Goal: Task Accomplishment & Management: Manage account settings

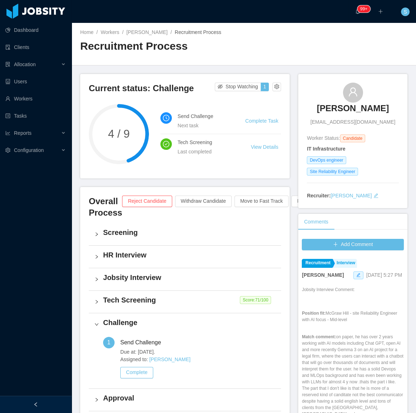
click at [39, 405] on div at bounding box center [36, 404] width 72 height 17
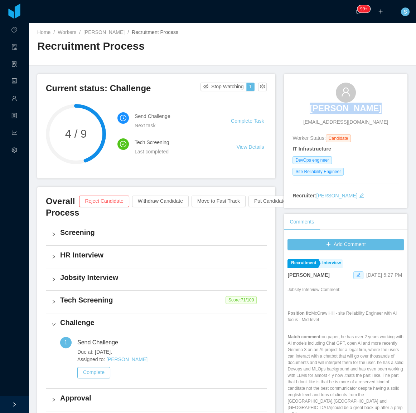
drag, startPoint x: 311, startPoint y: 100, endPoint x: 359, endPoint y: 116, distance: 50.5
click at [369, 111] on div "Julio Saraiva contact@juliosaraiva.com" at bounding box center [345, 104] width 106 height 43
click at [350, 123] on span "contact@juliosaraiva.com" at bounding box center [345, 122] width 85 height 8
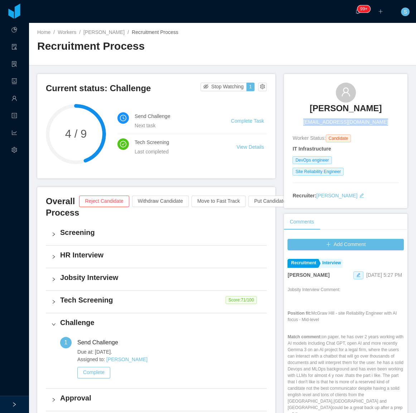
copy span "contact@juliosaraiva.com"
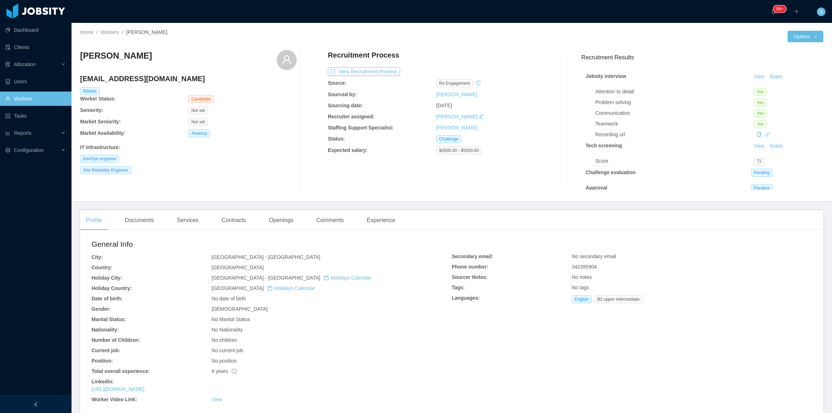
click at [588, 266] on span "342395904" at bounding box center [584, 267] width 25 height 6
copy span "342395904"
click at [134, 223] on div "Documents" at bounding box center [139, 220] width 40 height 20
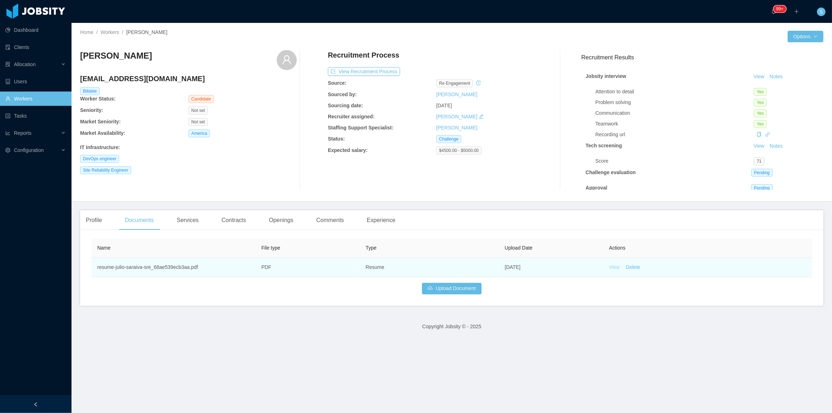
click at [611, 266] on link "View" at bounding box center [614, 267] width 11 height 6
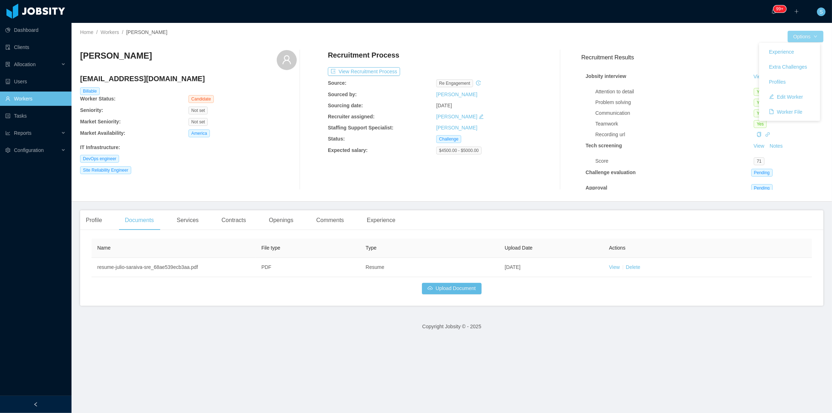
click at [805, 37] on button "Options" at bounding box center [806, 36] width 36 height 11
click at [792, 98] on button "Edit Worker" at bounding box center [786, 96] width 45 height 11
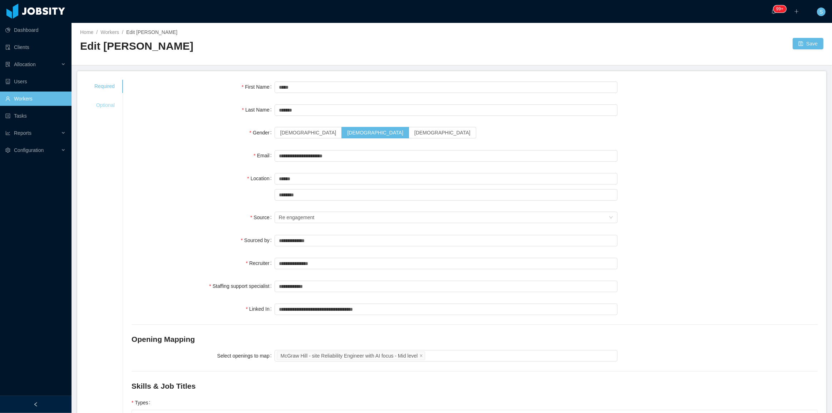
click at [97, 105] on div "Optional" at bounding box center [105, 105] width 38 height 13
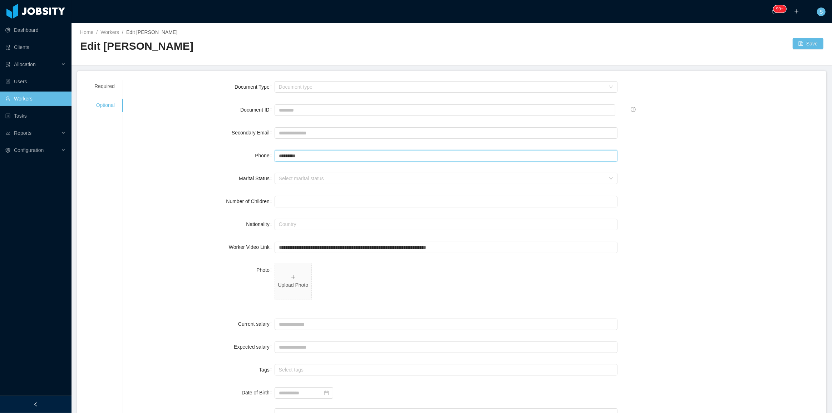
click at [304, 151] on input "*********" at bounding box center [446, 155] width 343 height 11
paste input "********"
click at [309, 155] on input "**********" at bounding box center [446, 155] width 343 height 11
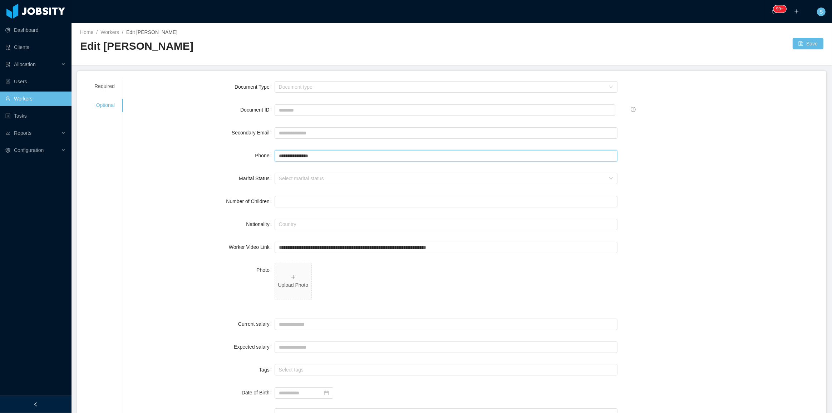
click at [294, 154] on input "**********" at bounding box center [446, 155] width 343 height 11
click at [291, 156] on input "**********" at bounding box center [446, 155] width 343 height 11
click at [285, 155] on input "**********" at bounding box center [446, 155] width 343 height 11
type input "**********"
click at [805, 42] on button "Save" at bounding box center [808, 43] width 31 height 11
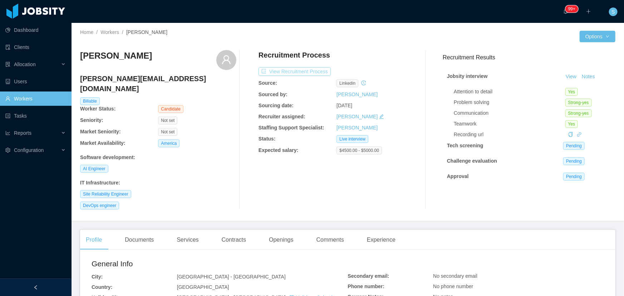
click at [300, 73] on button "View Recruitment Process" at bounding box center [295, 71] width 72 height 9
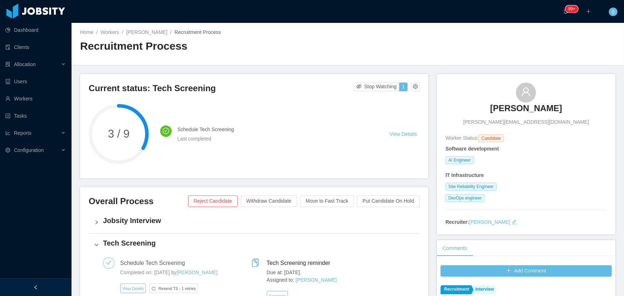
copy h3 "Cesar Schneider"
drag, startPoint x: 488, startPoint y: 100, endPoint x: 560, endPoint y: 110, distance: 72.2
click at [560, 110] on div "Cesar Schneider cesar@eworkslabs.com" at bounding box center [526, 104] width 161 height 43
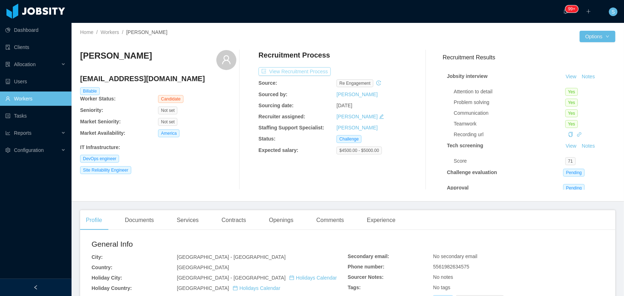
click at [294, 75] on button "View Recruitment Process" at bounding box center [295, 71] width 72 height 9
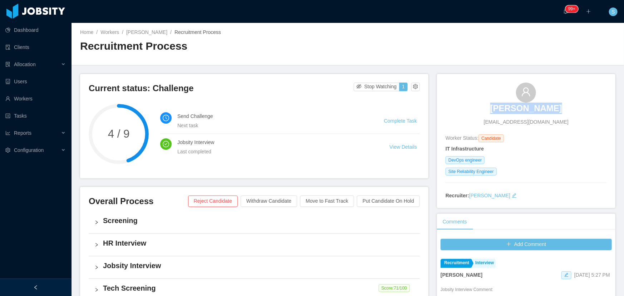
copy h3 "Julio Saraiva"
drag, startPoint x: 480, startPoint y: 97, endPoint x: 558, endPoint y: 107, distance: 79.0
click at [558, 107] on div "Julio Saraiva contact@juliosaraiva.com" at bounding box center [526, 104] width 161 height 43
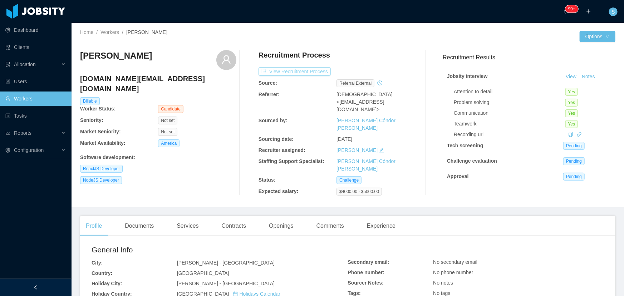
click at [302, 69] on button "View Recruitment Process" at bounding box center [295, 71] width 72 height 9
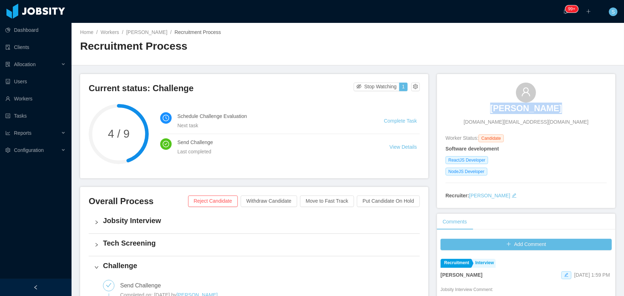
copy h3 "[PERSON_NAME]"
drag, startPoint x: 471, startPoint y: 104, endPoint x: 554, endPoint y: 109, distance: 83.1
click at [554, 109] on div "[PERSON_NAME] [DOMAIN_NAME][EMAIL_ADDRESS][DOMAIN_NAME]" at bounding box center [526, 104] width 161 height 43
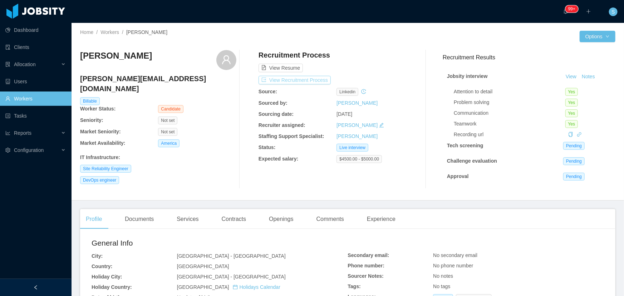
click at [305, 81] on button "View Recruitment Process" at bounding box center [295, 80] width 72 height 9
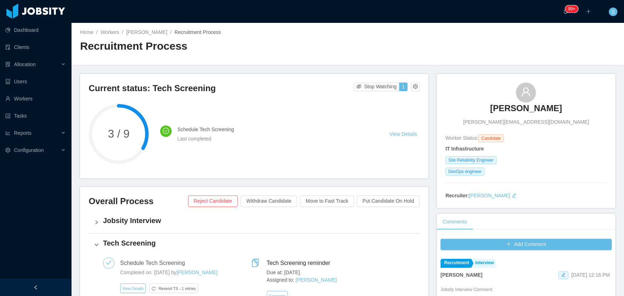
drag, startPoint x: 484, startPoint y: 96, endPoint x: 554, endPoint y: 105, distance: 70.0
click at [554, 105] on div "Guillermo Diaz guillermo.diazf56@gmail.com" at bounding box center [526, 104] width 161 height 43
click at [539, 122] on span "guillermo.diazf56@gmail.com" at bounding box center [526, 122] width 126 height 8
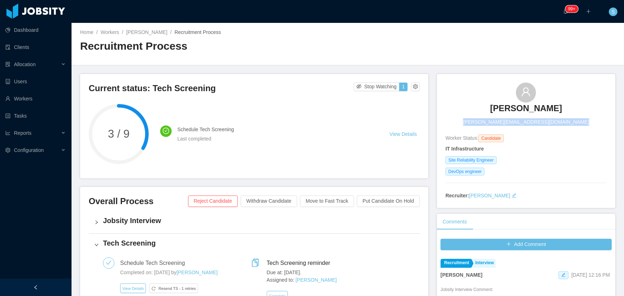
copy span "guillermo.diazf56@gmail.com"
click at [485, 97] on div "Guillermo Diaz guillermo.diazf56@gmail.com" at bounding box center [526, 104] width 161 height 43
copy h3 "Guillermo Diaz"
drag, startPoint x: 485, startPoint y: 97, endPoint x: 568, endPoint y: 106, distance: 83.8
click at [568, 106] on div "Guillermo Diaz guillermo.diazf56@gmail.com" at bounding box center [526, 104] width 161 height 43
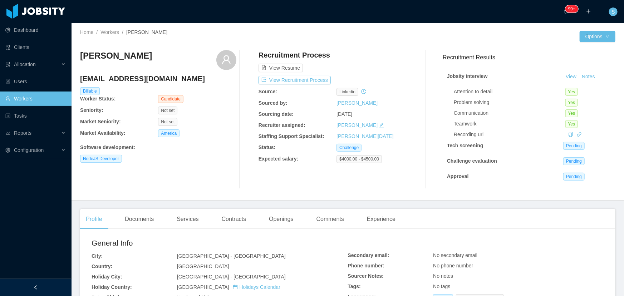
click at [151, 80] on h4 "alexisguereb@gmail.com" at bounding box center [158, 79] width 156 height 10
copy h4 "alexisguereb@gmail.com"
click at [303, 82] on button "View Recruitment Process" at bounding box center [295, 80] width 72 height 9
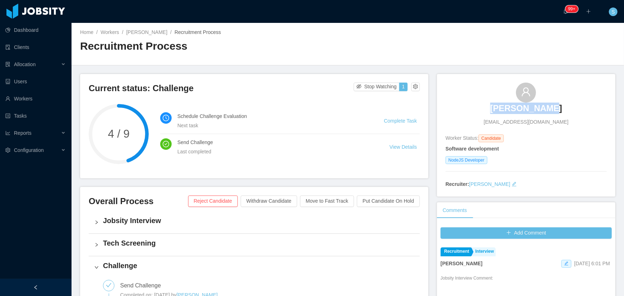
copy h3 "Alexis Güere"
drag, startPoint x: 489, startPoint y: 90, endPoint x: 561, endPoint y: 106, distance: 74.2
click at [561, 106] on div "Alexis Güere alexisguereb@gmail.com" at bounding box center [526, 104] width 161 height 43
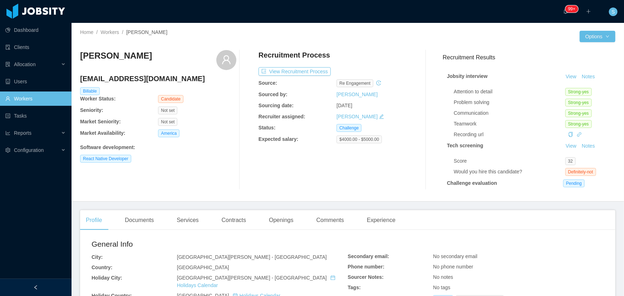
click at [165, 79] on h4 "[EMAIL_ADDRESS][DOMAIN_NAME]" at bounding box center [158, 79] width 156 height 10
copy h4 "[EMAIL_ADDRESS][DOMAIN_NAME]"
click at [323, 69] on button "View Recruitment Process" at bounding box center [295, 71] width 72 height 9
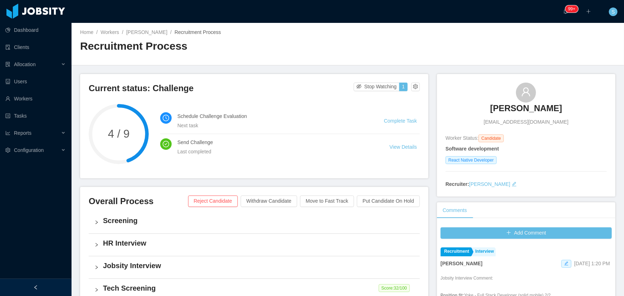
copy h3 "Renan Santiago"
drag, startPoint x: 489, startPoint y: 89, endPoint x: 574, endPoint y: 101, distance: 85.9
click at [574, 101] on div "Renan Santiago renan.santiagoo@hotmail.com" at bounding box center [526, 104] width 161 height 43
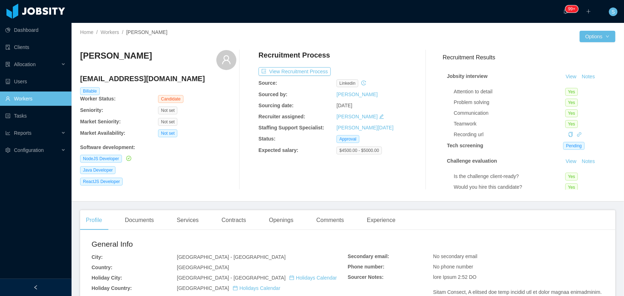
click at [140, 79] on h4 "matheusluciox@gmail.com" at bounding box center [158, 79] width 156 height 10
click at [140, 78] on h4 "matheusluciox@gmail.com" at bounding box center [158, 79] width 156 height 10
copy h4 "matheusluciox@gmail.com"
click at [314, 70] on button "View Recruitment Process" at bounding box center [295, 71] width 72 height 9
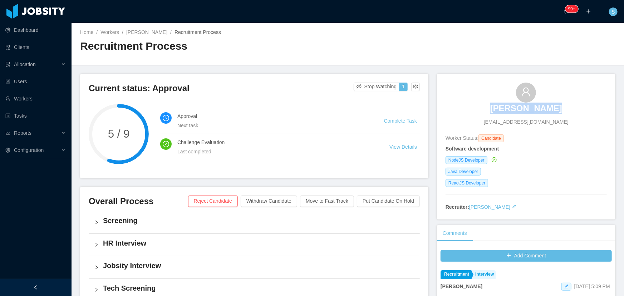
copy h3 "Matheus Lúcio"
drag, startPoint x: 483, startPoint y: 102, endPoint x: 566, endPoint y: 107, distance: 83.9
click at [566, 107] on div "Matheus Lúcio matheusluciox@gmail.com" at bounding box center [526, 104] width 161 height 43
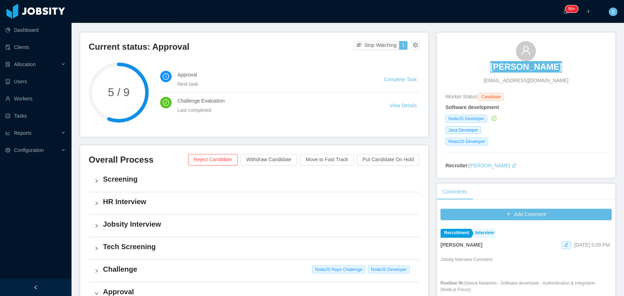
scroll to position [65, 0]
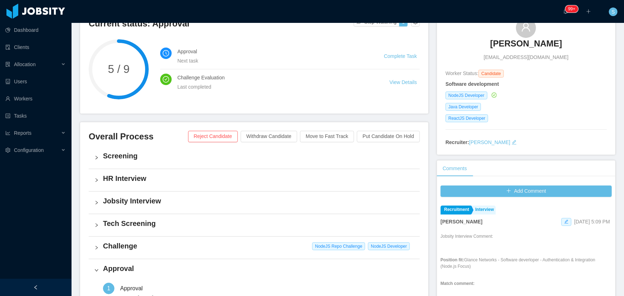
click at [133, 246] on h4 "Challenge" at bounding box center [258, 246] width 311 height 10
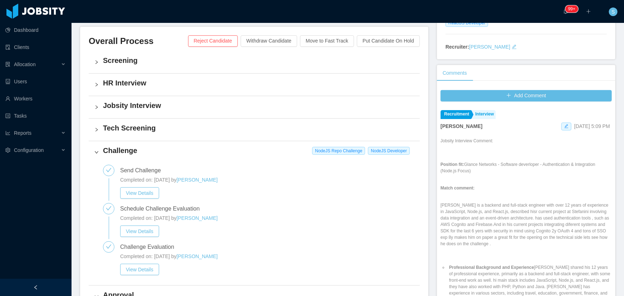
scroll to position [162, 0]
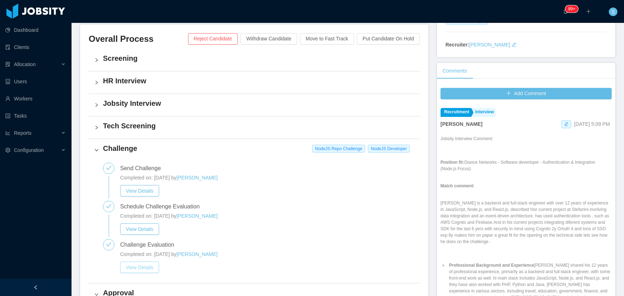
click at [148, 271] on button "View Details" at bounding box center [139, 267] width 39 height 11
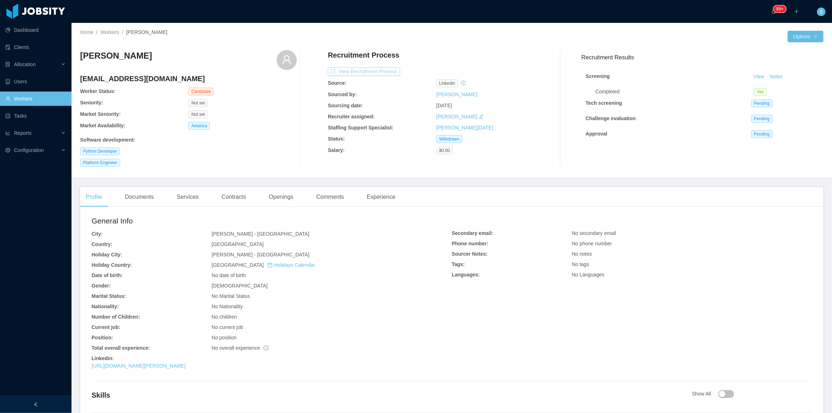
click at [382, 71] on button "View Recruitment Process" at bounding box center [364, 71] width 72 height 9
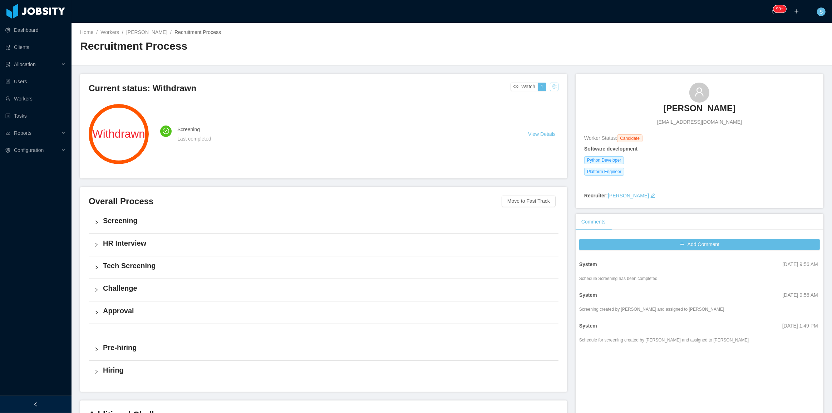
click at [551, 88] on button "button" at bounding box center [554, 87] width 9 height 9
click at [539, 109] on div "Change status" at bounding box center [536, 109] width 32 height 8
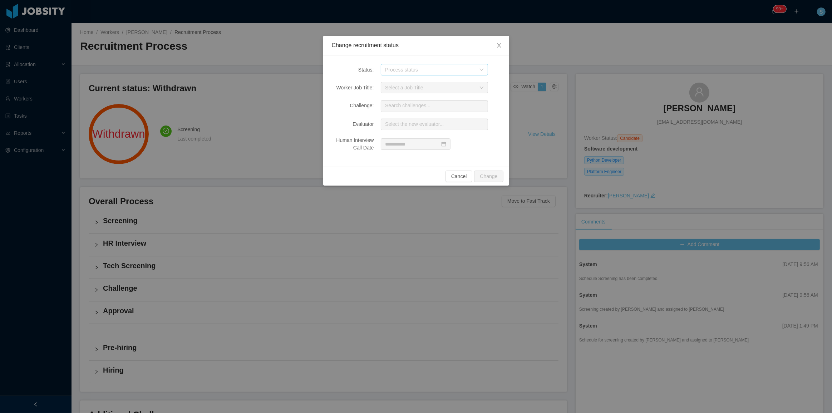
click at [433, 71] on div "Process status" at bounding box center [430, 69] width 91 height 7
click at [417, 147] on li "Jobsity Interview" at bounding box center [434, 146] width 107 height 11
click at [492, 175] on button "Change" at bounding box center [488, 176] width 29 height 11
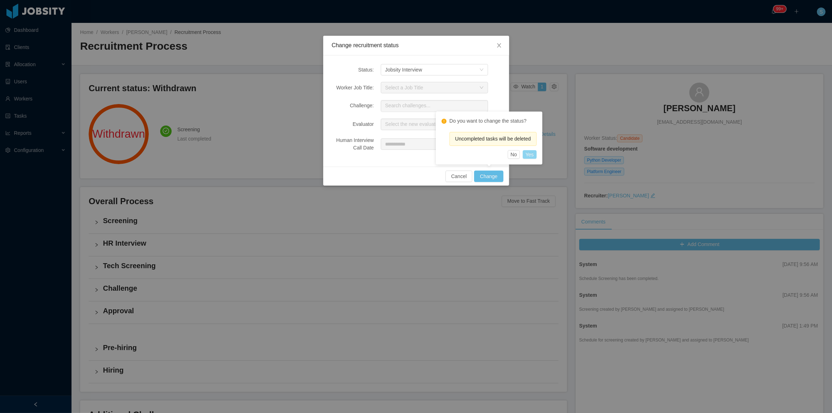
click at [530, 155] on button "Yes" at bounding box center [530, 154] width 14 height 9
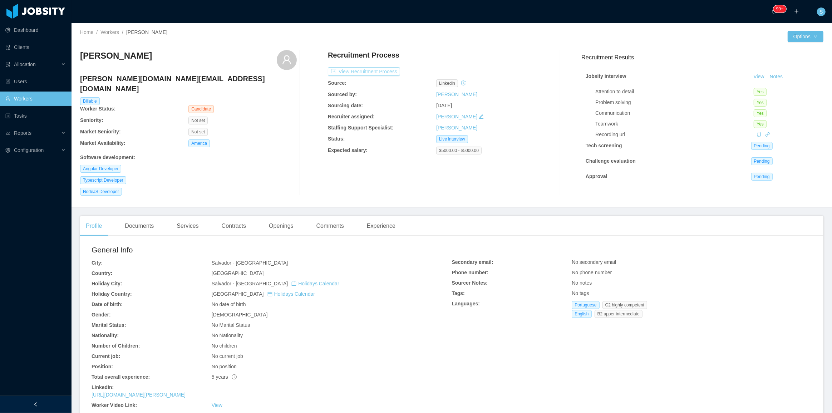
click at [383, 72] on button "View Recruitment Process" at bounding box center [364, 71] width 72 height 9
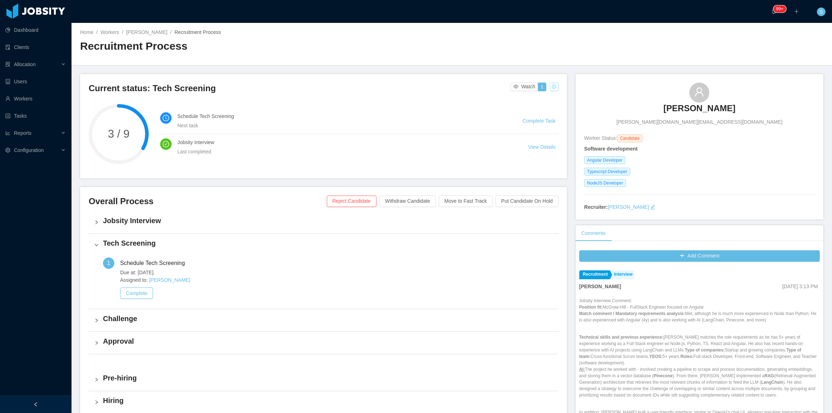
click at [550, 88] on button "button" at bounding box center [554, 87] width 9 height 9
click at [545, 111] on div "Change status" at bounding box center [536, 109] width 32 height 8
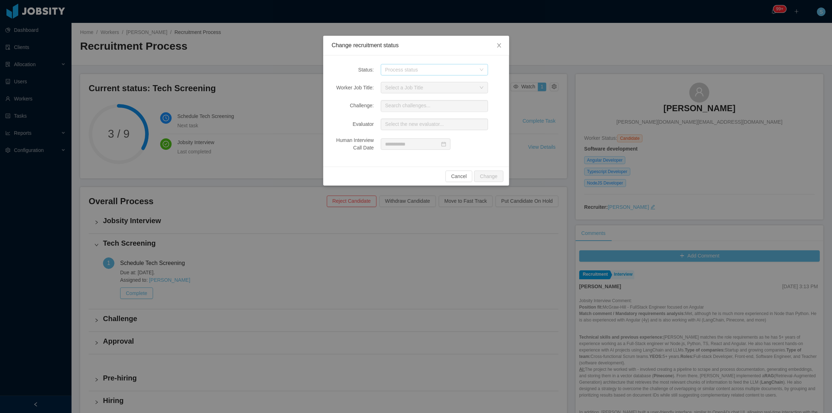
click at [420, 66] on div "Process status" at bounding box center [430, 69] width 91 height 7
click at [407, 117] on li "Challenge" at bounding box center [434, 117] width 107 height 11
click at [492, 175] on button "Change" at bounding box center [488, 176] width 29 height 11
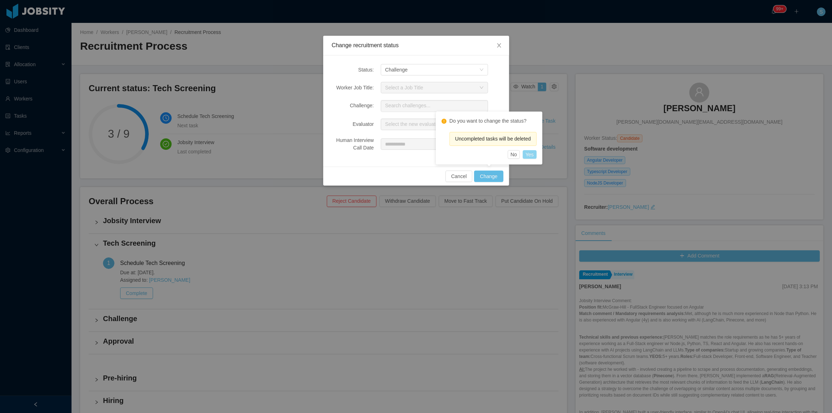
click at [533, 156] on button "Yes" at bounding box center [530, 154] width 14 height 9
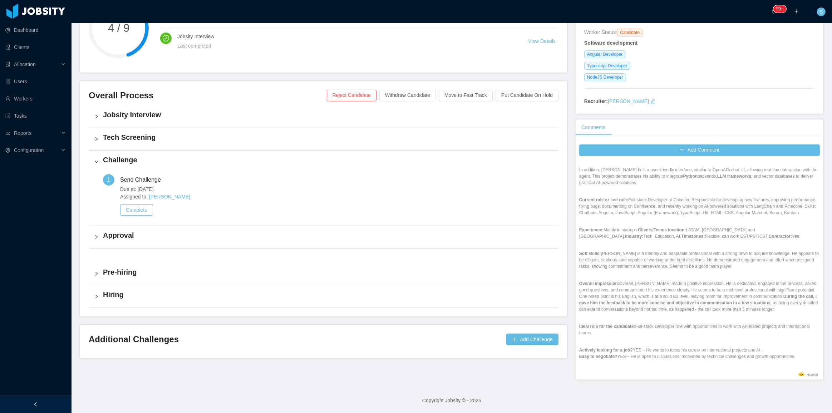
scroll to position [137, 0]
